Goal: Task Accomplishment & Management: Use online tool/utility

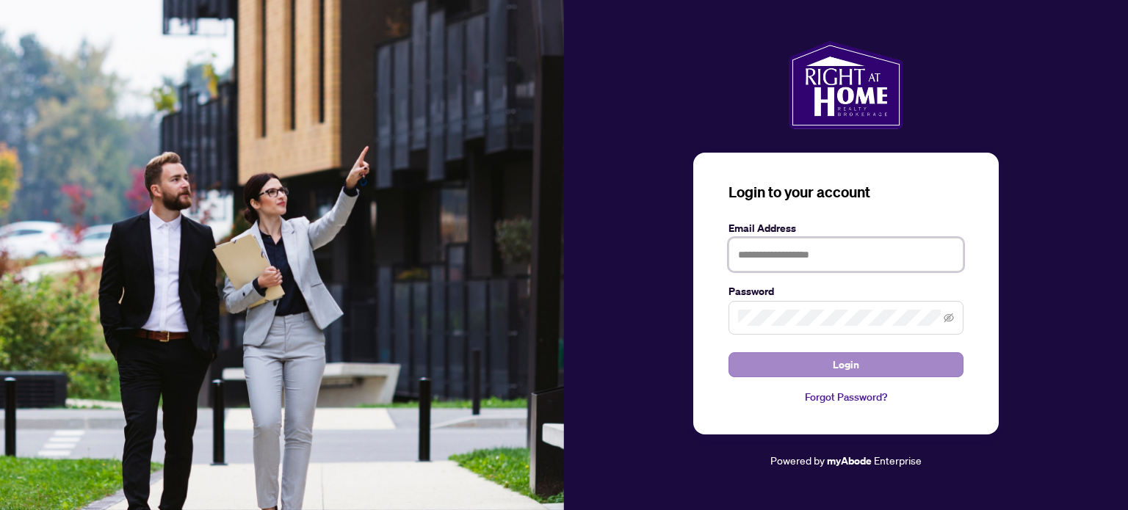
type input "**********"
click at [833, 369] on span "Login" at bounding box center [846, 364] width 26 height 23
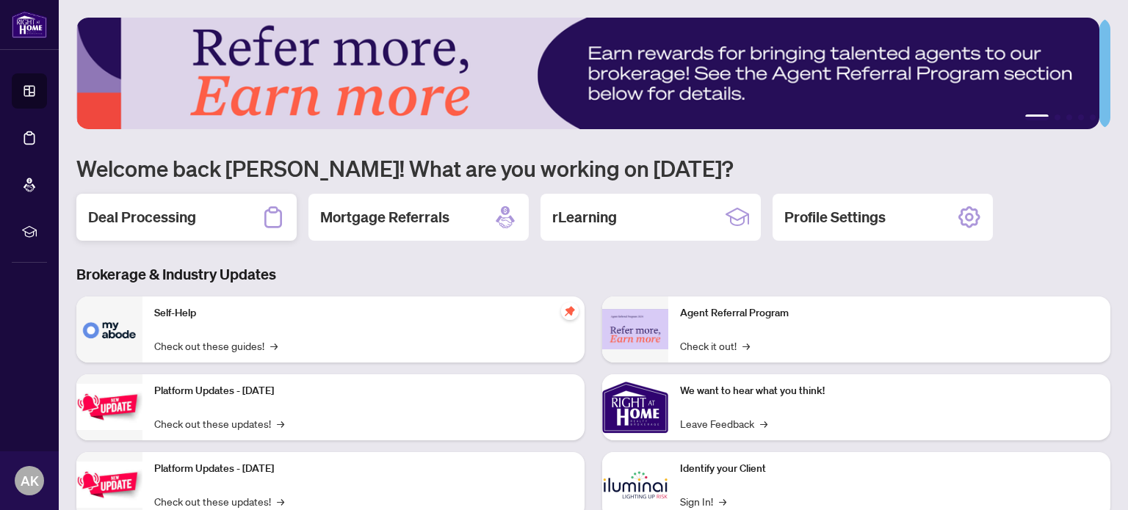
click at [258, 200] on div "Deal Processing" at bounding box center [186, 217] width 220 height 47
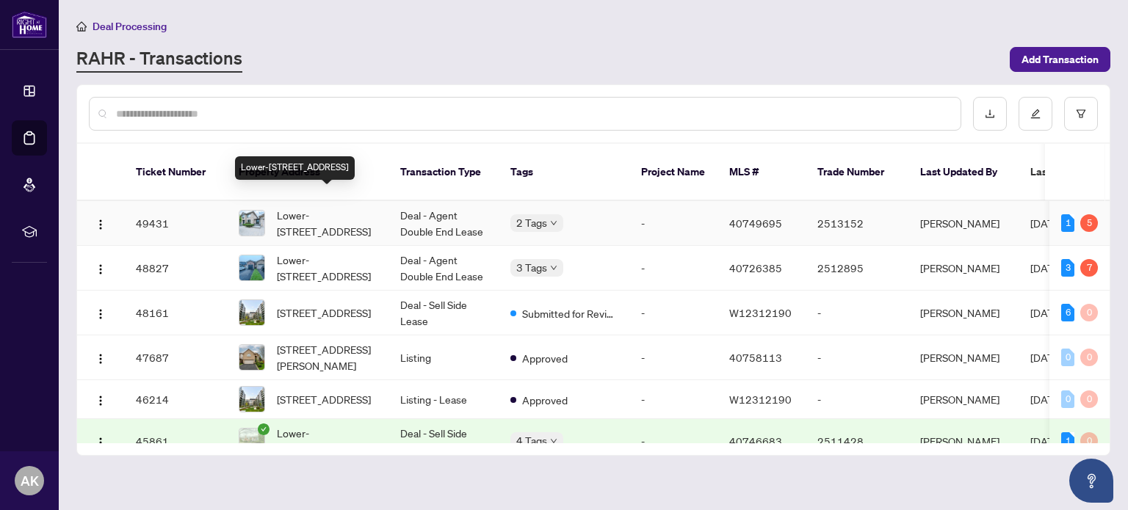
click at [330, 215] on span "Lower-[STREET_ADDRESS]" at bounding box center [327, 223] width 100 height 32
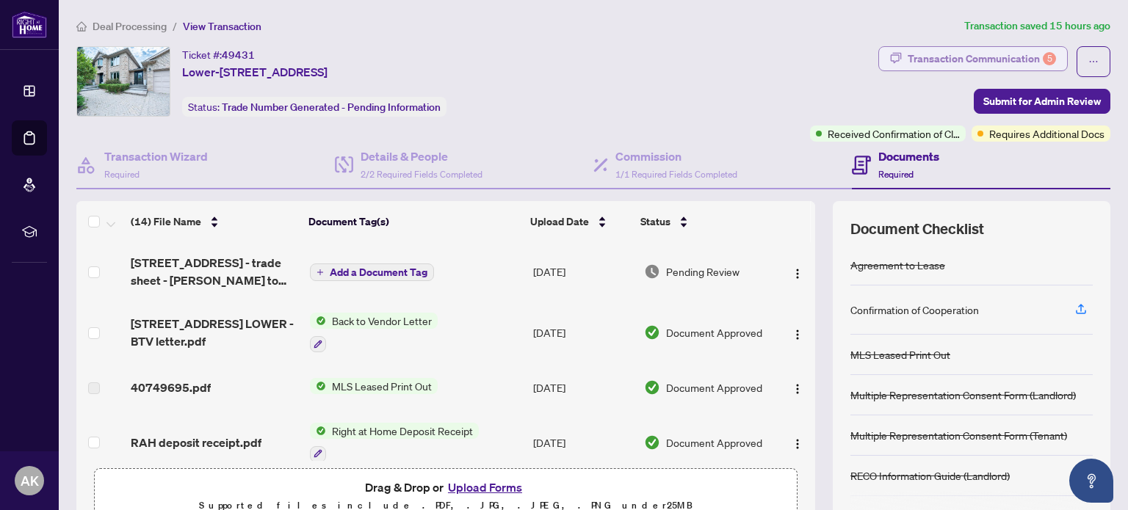
click at [969, 57] on div "Transaction Communication 5" at bounding box center [982, 58] width 148 height 23
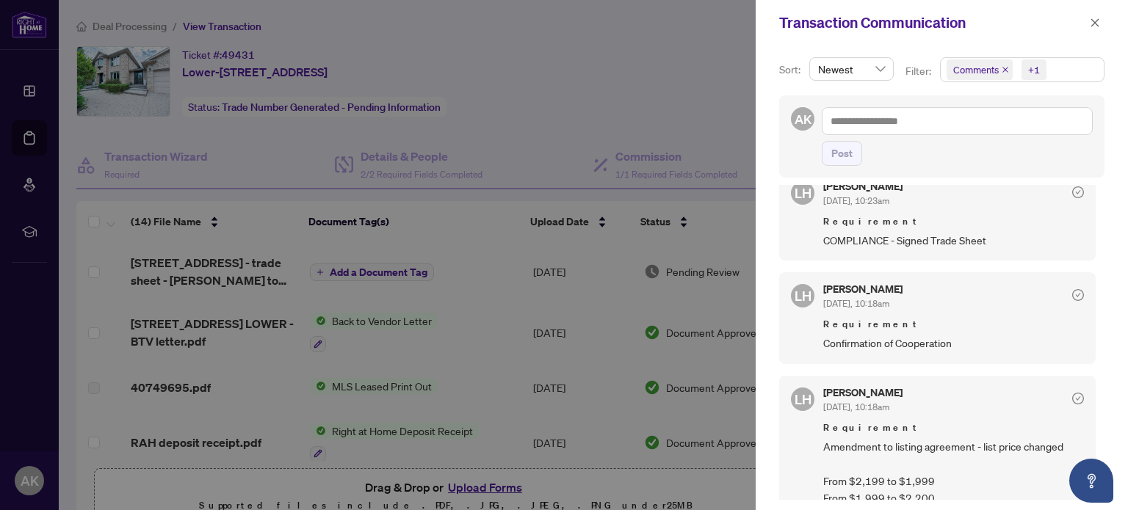
scroll to position [649, 0]
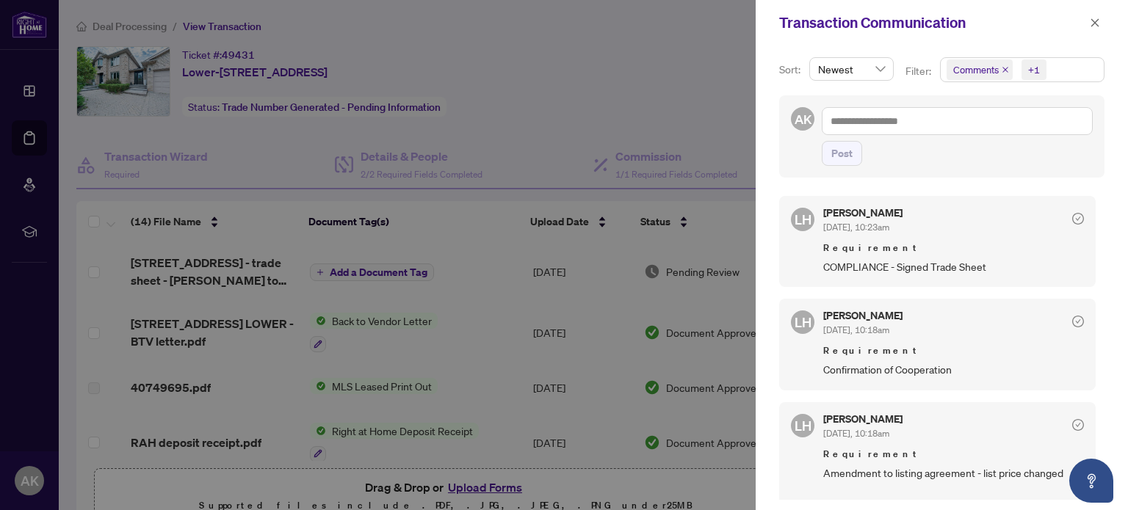
click at [629, 10] on div at bounding box center [564, 255] width 1128 height 510
